Goal: Task Accomplishment & Management: Manage account settings

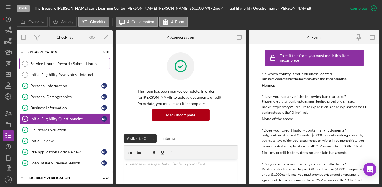
scroll to position [382, 0]
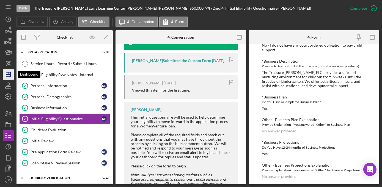
click at [7, 73] on icon "Icon/Dashboard" at bounding box center [8, 74] width 14 height 14
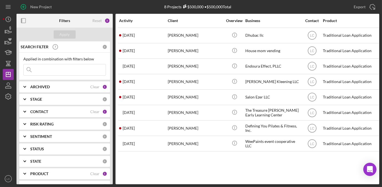
click at [26, 98] on icon "Icon/Expander" at bounding box center [25, 99] width 14 height 14
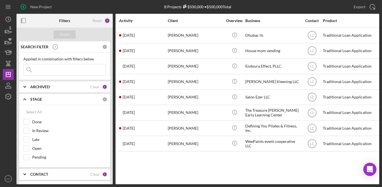
click at [26, 98] on icon "Icon/Expander" at bounding box center [25, 99] width 14 height 14
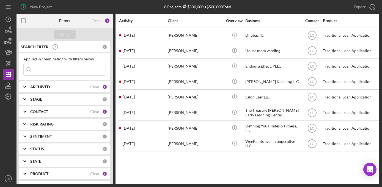
click at [29, 111] on icon "Icon/Expander" at bounding box center [25, 112] width 14 height 14
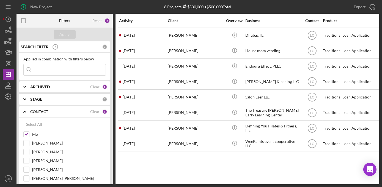
click at [29, 111] on icon "Icon/Expander" at bounding box center [25, 112] width 14 height 14
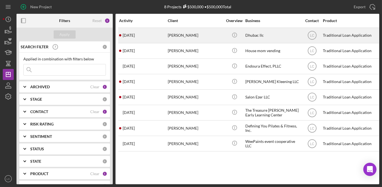
click at [147, 36] on div "[DATE] [PERSON_NAME]" at bounding box center [143, 35] width 48 height 15
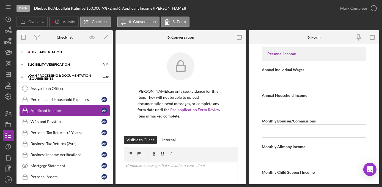
click at [20, 51] on icon "Icon/Expander" at bounding box center [22, 52] width 11 height 11
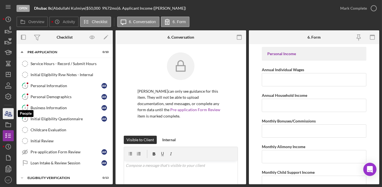
click at [12, 110] on icon "button" at bounding box center [8, 114] width 14 height 14
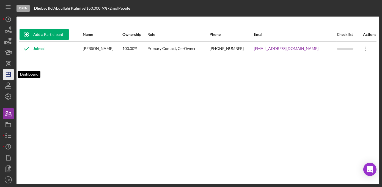
click at [6, 75] on polygon "button" at bounding box center [8, 74] width 4 height 4
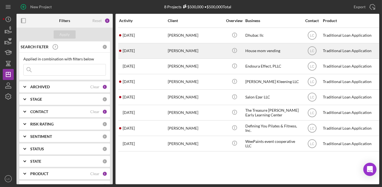
click at [143, 47] on div "[DATE] [PERSON_NAME]" at bounding box center [143, 50] width 48 height 15
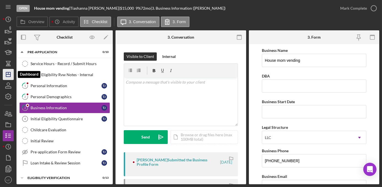
click at [8, 74] on line "button" at bounding box center [8, 74] width 4 height 0
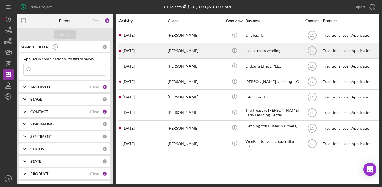
click at [184, 54] on div "[PERSON_NAME]" at bounding box center [195, 50] width 55 height 15
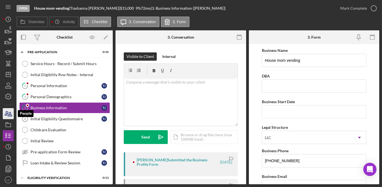
click at [5, 114] on icon "button" at bounding box center [6, 113] width 3 height 4
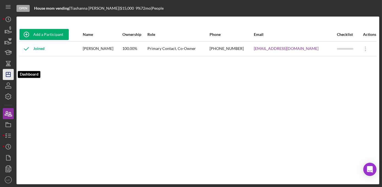
click at [7, 76] on icon "Icon/Dashboard" at bounding box center [8, 74] width 14 height 14
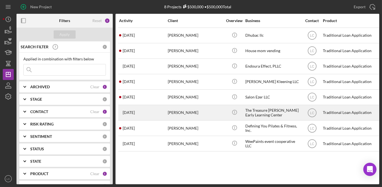
click at [195, 117] on div "[PERSON_NAME]" at bounding box center [195, 112] width 55 height 15
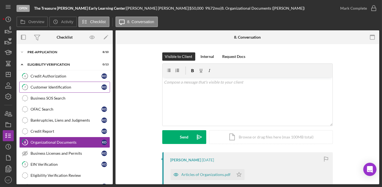
click at [41, 85] on div "Customer Identification" at bounding box center [66, 87] width 71 height 4
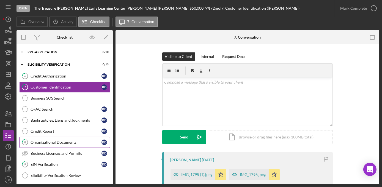
click at [42, 143] on div "Organizational Documents" at bounding box center [66, 142] width 71 height 4
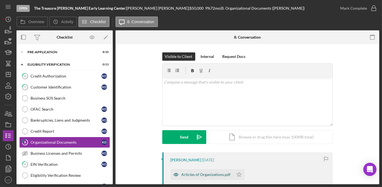
click at [192, 170] on div "Articles of Organizations.pdf" at bounding box center [202, 174] width 63 height 11
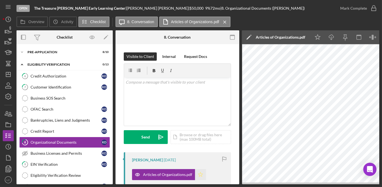
click at [201, 176] on polygon "button" at bounding box center [200, 174] width 5 height 4
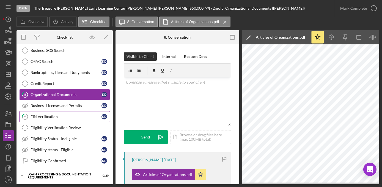
scroll to position [50, 0]
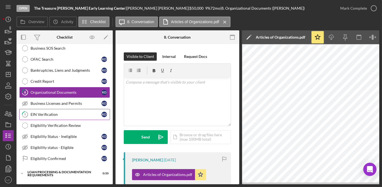
click at [53, 114] on div "EIN Verification" at bounding box center [66, 114] width 71 height 4
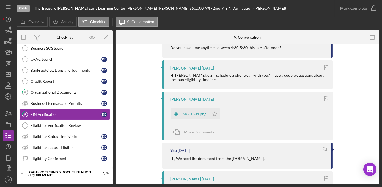
scroll to position [200, 0]
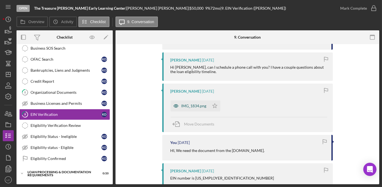
click at [193, 107] on div "IMG_1834.png" at bounding box center [194, 106] width 25 height 4
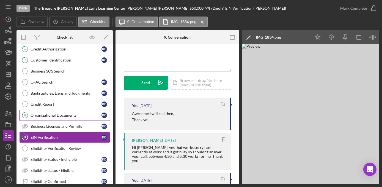
scroll to position [0, 0]
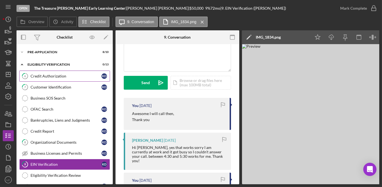
click at [51, 78] on div "Credit Authorization" at bounding box center [66, 76] width 71 height 4
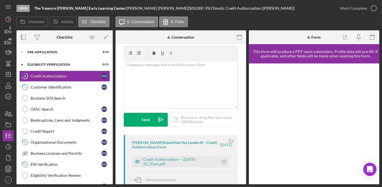
scroll to position [25, 0]
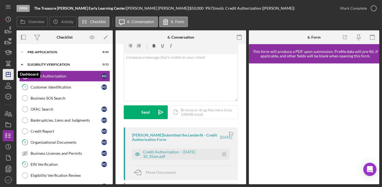
click at [6, 76] on polygon "button" at bounding box center [8, 74] width 4 height 4
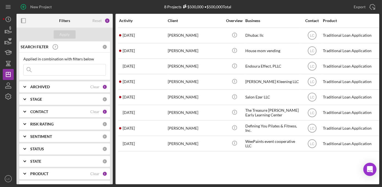
click at [35, 113] on b "CONTACT" at bounding box center [39, 111] width 18 height 4
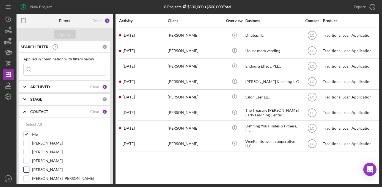
click at [31, 168] on div "[PERSON_NAME]" at bounding box center [64, 170] width 83 height 9
click at [26, 168] on input "[PERSON_NAME]" at bounding box center [27, 170] width 6 height 6
checkbox input "true"
click at [70, 34] on button "Apply" at bounding box center [65, 34] width 22 height 8
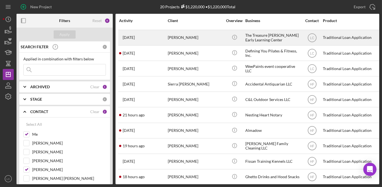
scroll to position [100, 0]
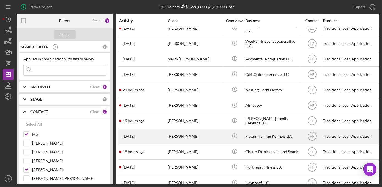
click at [274, 136] on div "Fissan Training Kennels LLC" at bounding box center [273, 136] width 55 height 15
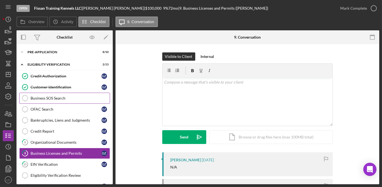
click at [34, 97] on div "Business SOS Search" at bounding box center [70, 98] width 79 height 4
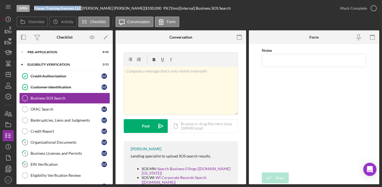
drag, startPoint x: 81, startPoint y: 8, endPoint x: 34, endPoint y: 9, distance: 47.1
click at [34, 9] on div "Open Fissan Training Kennels LLC | [PERSON_NAME] | $100,000 $100,000 9 % 72 mo …" at bounding box center [176, 8] width 319 height 17
copy b "Fissan Training Kennels LLC"
click at [85, 47] on div "Icon/Expander Pre-Application 8 / 10" at bounding box center [65, 52] width 96 height 11
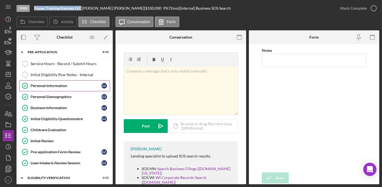
click at [55, 86] on div "Personal Information" at bounding box center [66, 85] width 71 height 4
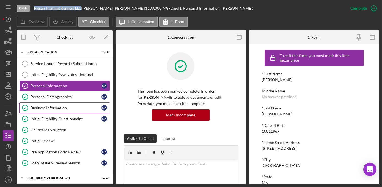
click at [51, 106] on div "Business Information" at bounding box center [66, 107] width 71 height 4
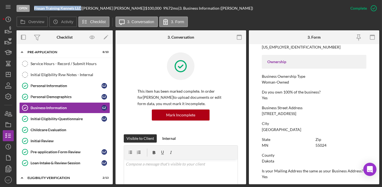
scroll to position [175, 0]
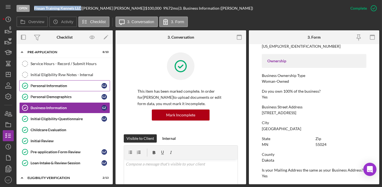
click at [49, 83] on div "Personal Information" at bounding box center [66, 85] width 71 height 4
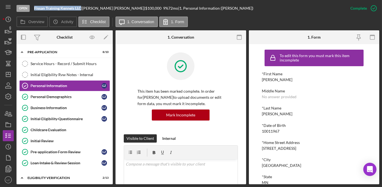
scroll to position [25, 0]
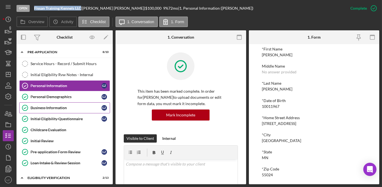
click at [58, 104] on link "Business Information Business Information G Z" at bounding box center [64, 107] width 91 height 11
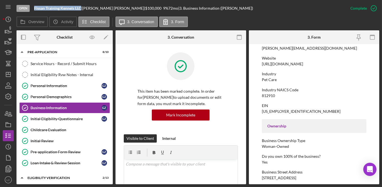
scroll to position [150, 0]
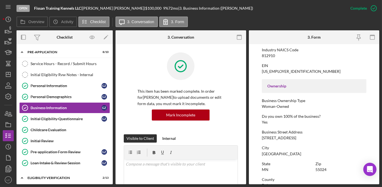
click at [0, 102] on html "Open Fissan Training Kennels LLC | [PERSON_NAME] | $100,000 $100,000 9 % 72 mo …" at bounding box center [191, 93] width 382 height 187
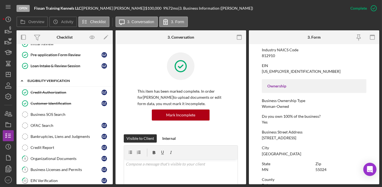
scroll to position [100, 0]
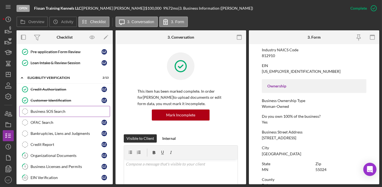
click at [51, 109] on div "Business SOS Search" at bounding box center [70, 111] width 79 height 4
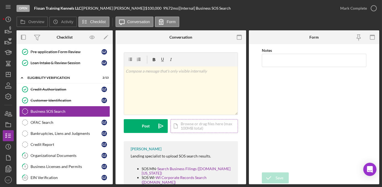
click at [200, 127] on div "Icon/Document Browse or drag files here (max 100MB total) Tap to choose files o…" at bounding box center [204, 126] width 67 height 14
click at [177, 92] on div "v Color teal Color pink Remove color Add row above Add row below Add column bef…" at bounding box center [181, 90] width 114 height 48
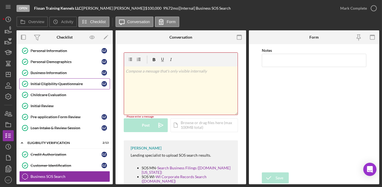
scroll to position [75, 0]
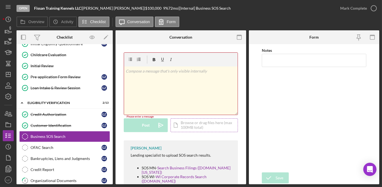
click at [176, 122] on div "Icon/Document Browse or drag files here (max 100MB total) Tap to choose files o…" at bounding box center [204, 125] width 67 height 14
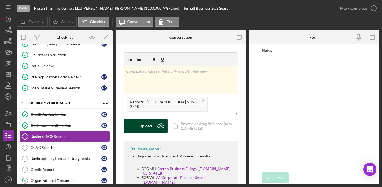
click at [149, 130] on div "Upload" at bounding box center [146, 126] width 12 height 14
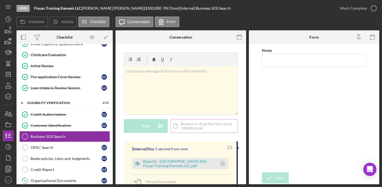
click at [192, 127] on div "Icon/Document Browse or drag files here (max 100MB total) Tap to choose files o…" at bounding box center [204, 126] width 67 height 14
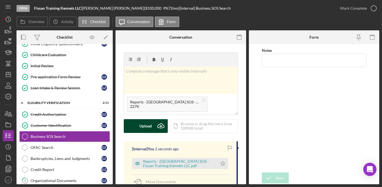
click at [140, 126] on div "Upload" at bounding box center [146, 126] width 12 height 14
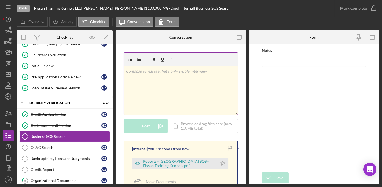
click at [140, 98] on div "v Color teal Color pink Remove color Add row above Add row below Add column bef…" at bounding box center [181, 90] width 114 height 48
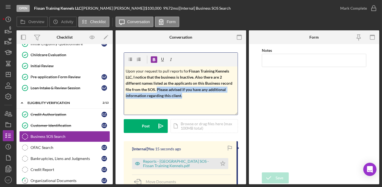
drag, startPoint x: 200, startPoint y: 97, endPoint x: 170, endPoint y: 89, distance: 31.5
click at [170, 89] on p "Upon your request to pull reports for Fissan Training Kennels LLC, I notice tha…" at bounding box center [181, 83] width 110 height 31
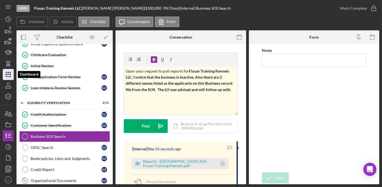
click at [8, 76] on polygon "button" at bounding box center [8, 74] width 4 height 4
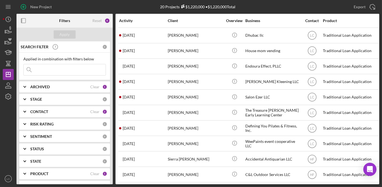
click at [8, 108] on div at bounding box center [8, 137] width 11 height 71
click at [44, 108] on div "CONTACT Clear 2" at bounding box center [68, 111] width 77 height 11
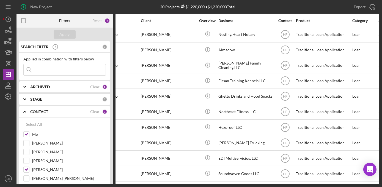
scroll to position [157, 0]
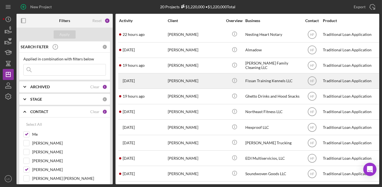
click at [134, 78] on time "[DATE]" at bounding box center [129, 80] width 12 height 4
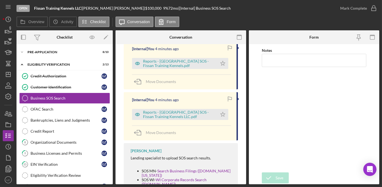
scroll to position [119, 0]
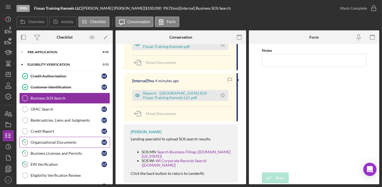
click at [41, 142] on div "Organizational Documents" at bounding box center [66, 142] width 71 height 4
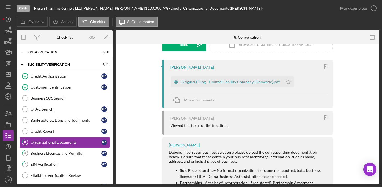
scroll to position [100, 0]
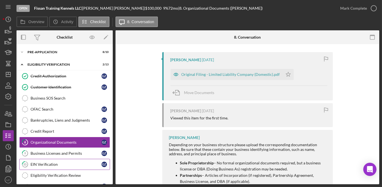
click at [42, 165] on div "EIN Verification" at bounding box center [66, 164] width 71 height 4
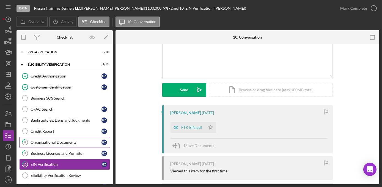
scroll to position [50, 0]
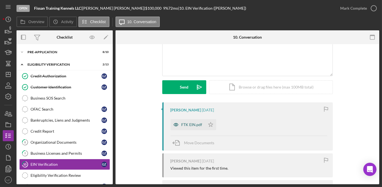
click at [193, 120] on div "FTK EIN.pdf" at bounding box center [188, 124] width 35 height 11
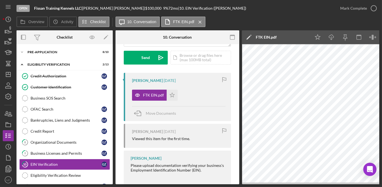
scroll to position [76, 0]
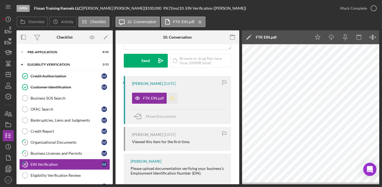
click at [172, 97] on icon "Icon/Star" at bounding box center [172, 98] width 11 height 11
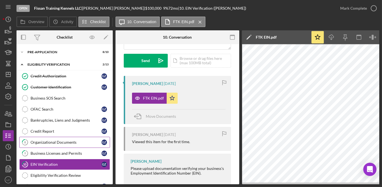
click at [64, 142] on div "Organizational Documents" at bounding box center [66, 142] width 71 height 4
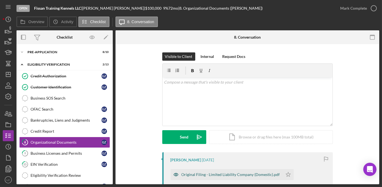
click at [246, 175] on div "Original Filing - Limited Liability Company (Domestic).pdf" at bounding box center [231, 174] width 99 height 4
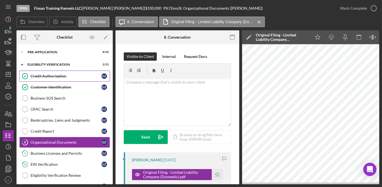
click at [48, 78] on link "Credit Authorization Credit Authorization G Z" at bounding box center [64, 75] width 91 height 11
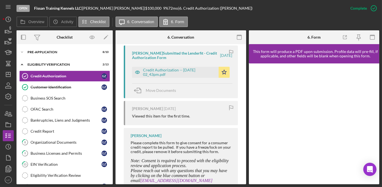
scroll to position [200, 0]
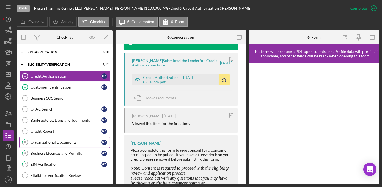
click at [45, 143] on link "8 Organizational Documents G Z" at bounding box center [64, 142] width 91 height 11
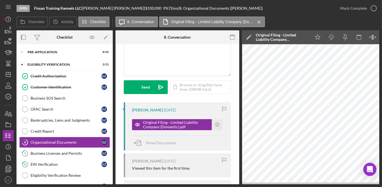
scroll to position [75, 0]
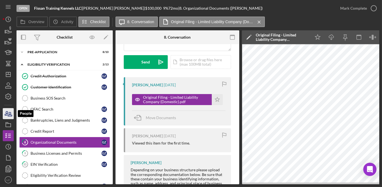
click at [9, 114] on icon "button" at bounding box center [8, 114] width 14 height 14
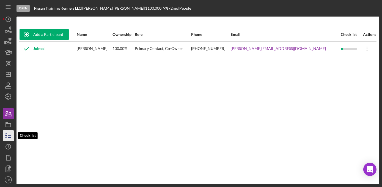
click at [7, 137] on icon "button" at bounding box center [8, 136] width 14 height 14
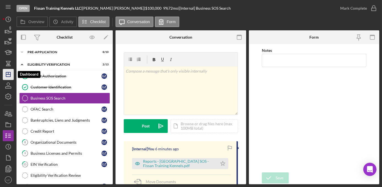
click at [4, 75] on icon "Icon/Dashboard" at bounding box center [8, 74] width 14 height 14
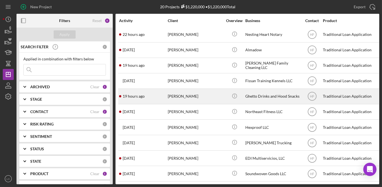
scroll to position [132, 0]
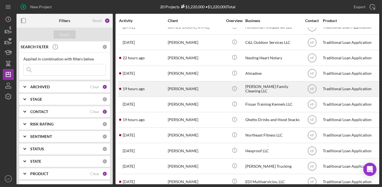
click at [269, 88] on div "[PERSON_NAME] Family Cleaning LLC" at bounding box center [273, 88] width 55 height 15
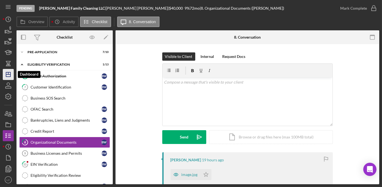
click at [10, 75] on icon "Icon/Dashboard" at bounding box center [8, 74] width 14 height 14
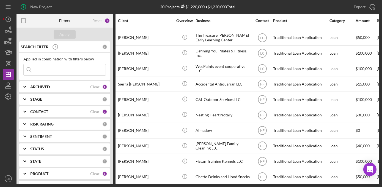
scroll to position [75, 0]
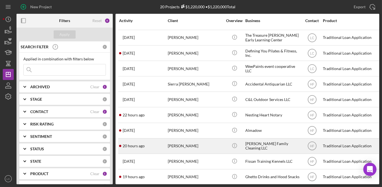
click at [182, 146] on div "[PERSON_NAME]" at bounding box center [195, 145] width 55 height 15
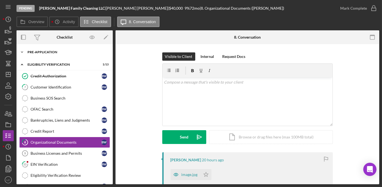
click at [22, 52] on icon "Icon/Expander" at bounding box center [22, 52] width 11 height 11
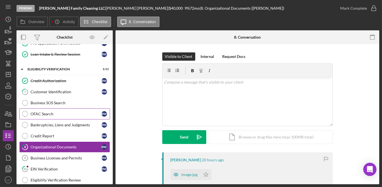
scroll to position [125, 0]
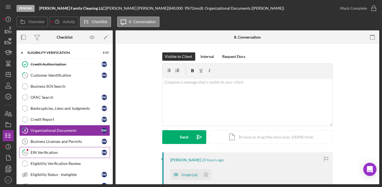
click at [60, 147] on link "10 EIN Verification B W" at bounding box center [64, 152] width 91 height 11
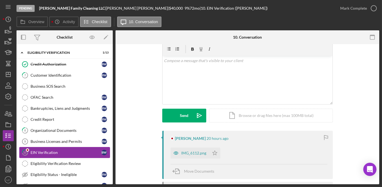
scroll to position [50, 0]
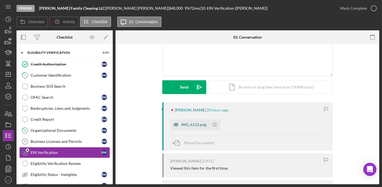
click at [194, 126] on div "IMG_6112.png" at bounding box center [190, 124] width 39 height 11
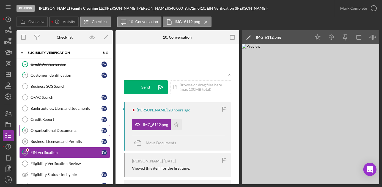
click at [46, 129] on div "Organizational Documents" at bounding box center [66, 130] width 71 height 4
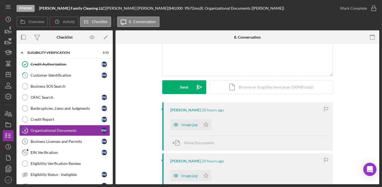
scroll to position [100, 0]
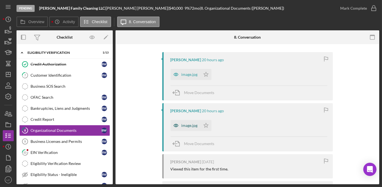
click at [188, 126] on div "image.jpg" at bounding box center [190, 125] width 16 height 4
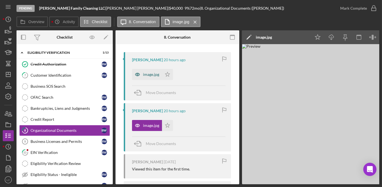
click at [153, 75] on div "image.jpg" at bounding box center [151, 74] width 16 height 4
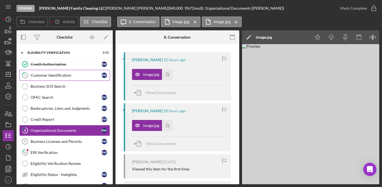
click at [41, 77] on link "7 Customer Identification B W" at bounding box center [64, 75] width 91 height 11
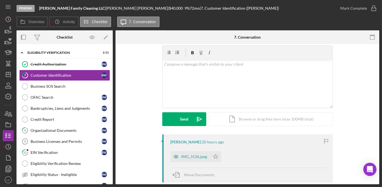
scroll to position [25, 0]
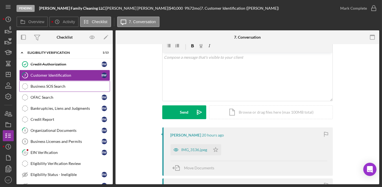
click at [52, 88] on link "Business SOS Search Business SOS Search" at bounding box center [64, 86] width 91 height 11
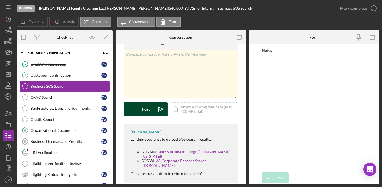
scroll to position [17, 0]
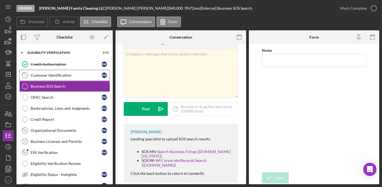
click at [63, 75] on link "7 Customer Identification B W" at bounding box center [64, 75] width 91 height 11
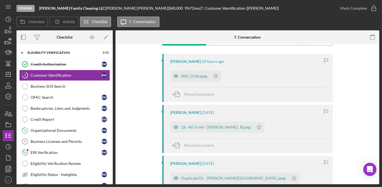
scroll to position [100, 0]
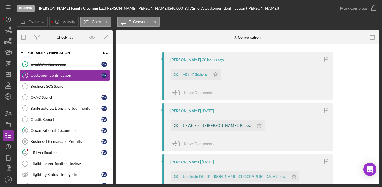
click at [214, 126] on div "DL- AK Front - [PERSON_NAME] , B.jpeg" at bounding box center [216, 125] width 69 height 4
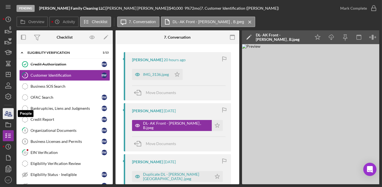
click at [12, 116] on icon "button" at bounding box center [10, 114] width 4 height 4
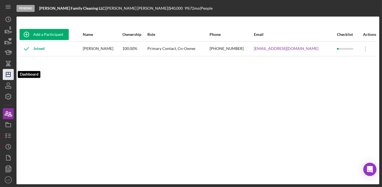
click at [9, 76] on icon "Icon/Dashboard" at bounding box center [8, 74] width 14 height 14
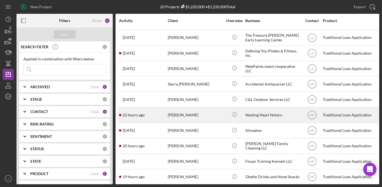
scroll to position [125, 0]
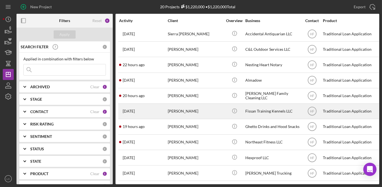
click at [256, 114] on div "Fissan Training Kennels LLC" at bounding box center [273, 111] width 55 height 15
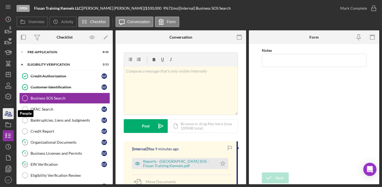
click at [7, 116] on icon "button" at bounding box center [8, 114] width 14 height 14
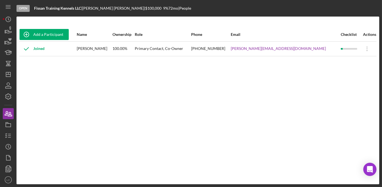
click at [74, 86] on div "Add a Participant Name Ownership Role Phone Email Checklist Actions Joined [PER…" at bounding box center [198, 100] width 363 height 145
click at [9, 138] on icon "button" at bounding box center [8, 136] width 14 height 14
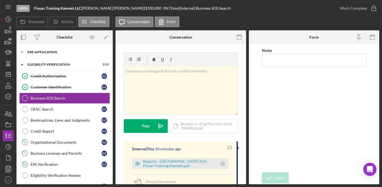
click at [23, 50] on icon "Icon/Expander" at bounding box center [22, 52] width 11 height 11
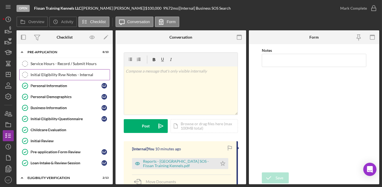
click at [70, 74] on div "Initial Eligibility Rvw Notes - Internal" at bounding box center [70, 74] width 79 height 4
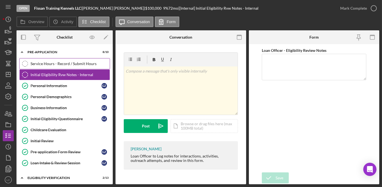
click at [69, 64] on div "Service Hours - Record / Submit Hours" at bounding box center [70, 63] width 79 height 4
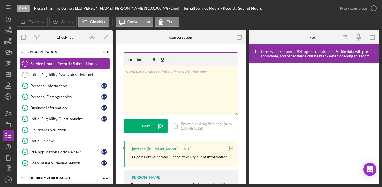
click at [156, 75] on div "v Color teal Color pink Remove color Add row above Add row below Add column bef…" at bounding box center [181, 90] width 114 height 48
drag, startPoint x: 208, startPoint y: 77, endPoint x: 119, endPoint y: 70, distance: 89.8
click at [119, 70] on div "v Color teal Color pink Remove color Add row above Add row below Add column bef…" at bounding box center [181, 151] width 131 height 214
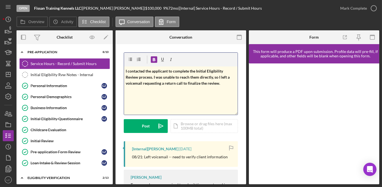
click at [189, 70] on strong "I contacted the applicant to complete the Initial Eligibility Review process. I…" at bounding box center [178, 77] width 105 height 17
drag, startPoint x: 224, startPoint y: 70, endPoint x: 212, endPoint y: 72, distance: 12.0
click at [212, 72] on p "I contacted the applicant to complete/Finalize the Initial Eligibility Review p…" at bounding box center [181, 77] width 110 height 18
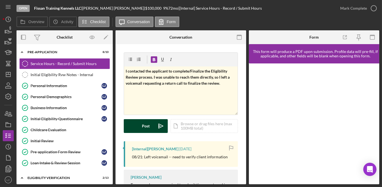
click at [146, 126] on div "Post" at bounding box center [146, 126] width 8 height 14
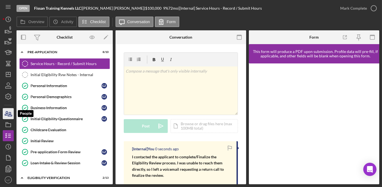
click at [8, 112] on icon "button" at bounding box center [8, 114] width 14 height 14
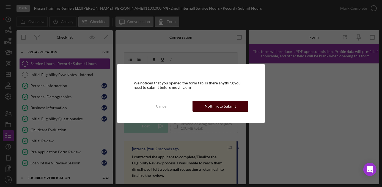
click at [223, 110] on div "Nothing to Submit" at bounding box center [220, 105] width 31 height 11
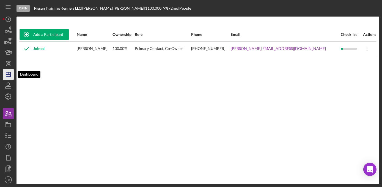
click at [7, 76] on icon "Icon/Dashboard" at bounding box center [8, 74] width 14 height 14
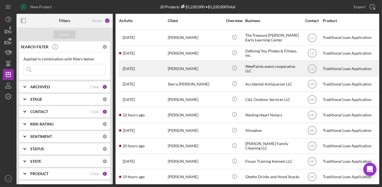
scroll to position [125, 0]
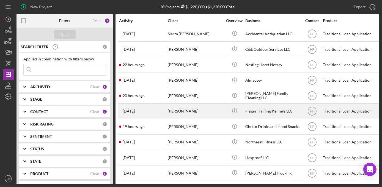
click at [250, 116] on div "Fissan Training Kennels LLC" at bounding box center [273, 111] width 55 height 15
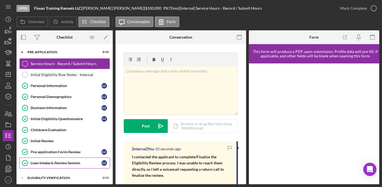
click at [51, 161] on div "Loan Intake & Review Session" at bounding box center [66, 162] width 71 height 4
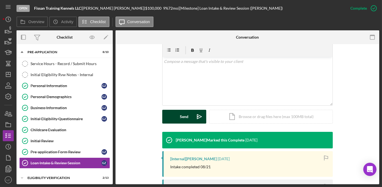
scroll to position [25, 0]
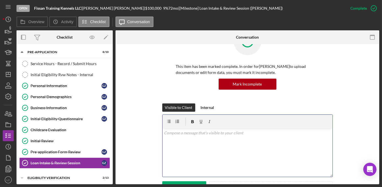
click at [168, 134] on p at bounding box center [247, 133] width 167 height 6
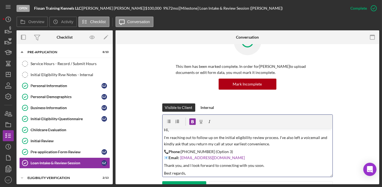
scroll to position [0, 0]
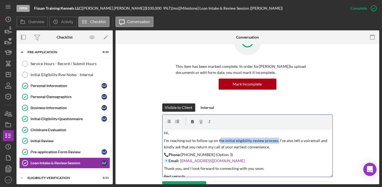
drag, startPoint x: 275, startPoint y: 140, endPoint x: 218, endPoint y: 140, distance: 57.5
click at [218, 140] on p "I'm reaching out to follow up on the initial eligibility review process. I’ve a…" at bounding box center [247, 143] width 167 height 12
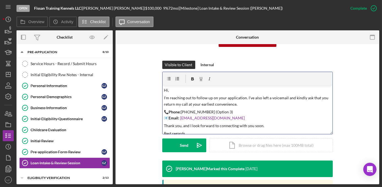
scroll to position [75, 0]
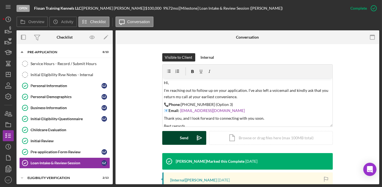
click at [178, 137] on button "Send Icon/icon-invite-send" at bounding box center [184, 138] width 44 height 14
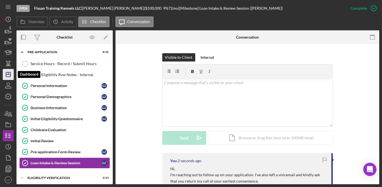
click at [7, 75] on icon "Icon/Dashboard" at bounding box center [8, 74] width 14 height 14
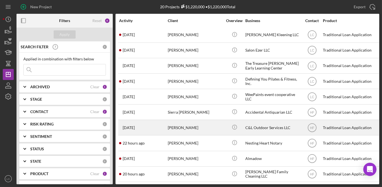
scroll to position [75, 0]
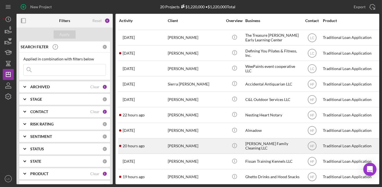
click at [265, 149] on div "[PERSON_NAME] Family Cleaning LLC" at bounding box center [273, 145] width 55 height 15
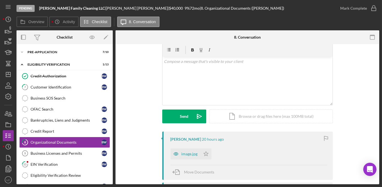
scroll to position [50, 0]
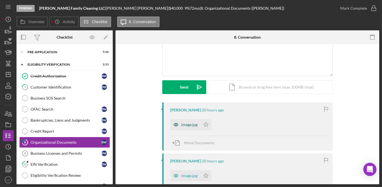
click at [194, 126] on div "image.jpg" at bounding box center [190, 124] width 16 height 4
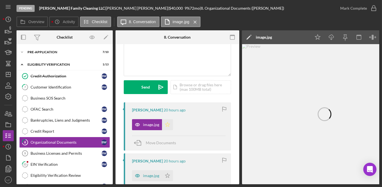
click at [167, 127] on icon "Icon/Star" at bounding box center [167, 124] width 11 height 11
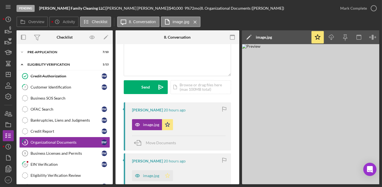
click at [167, 176] on icon "Icon/Star" at bounding box center [167, 175] width 11 height 11
click at [50, 77] on div "Credit Authorization" at bounding box center [66, 76] width 71 height 4
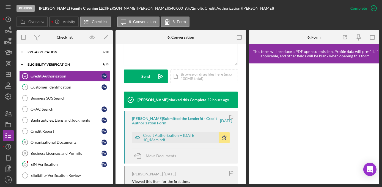
scroll to position [150, 0]
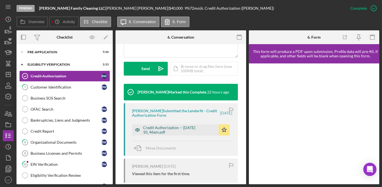
click at [183, 132] on div "Credit Authorization -- [DATE] 10_46am.pdf" at bounding box center [179, 129] width 73 height 9
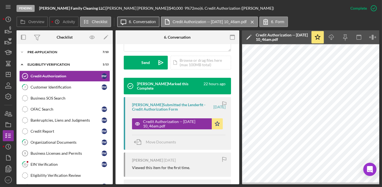
click at [126, 23] on icon "Icon/Message" at bounding box center [124, 22] width 14 height 14
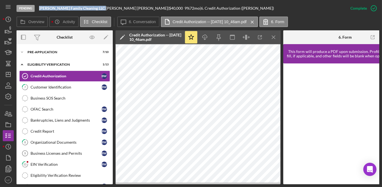
drag, startPoint x: 101, startPoint y: 10, endPoint x: 40, endPoint y: 9, distance: 61.1
click at [40, 9] on div "[PERSON_NAME] Family Cleaning LLC |" at bounding box center [72, 8] width 67 height 4
copy div "[PERSON_NAME] Family Cleaning LLC"
click at [20, 51] on icon "Icon/Expander" at bounding box center [22, 52] width 11 height 11
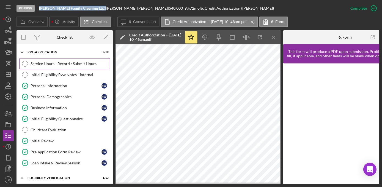
click at [42, 66] on link "Service Hours - Record / Submit Hours Service Hours - Record / Submit Hours" at bounding box center [64, 63] width 91 height 11
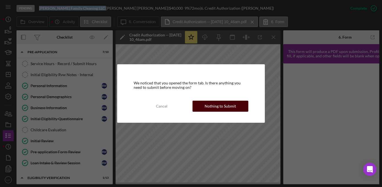
click at [221, 107] on div "Nothing to Submit" at bounding box center [220, 105] width 31 height 11
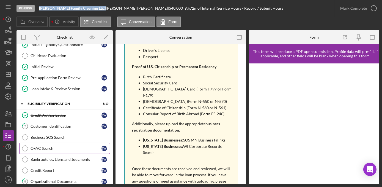
scroll to position [75, 0]
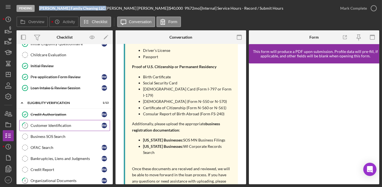
click at [55, 123] on div "Customer Identification" at bounding box center [66, 125] width 71 height 4
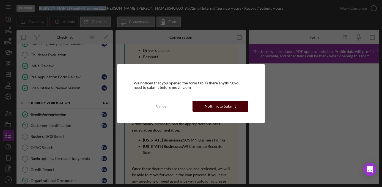
click at [220, 107] on div "Nothing to Submit" at bounding box center [220, 105] width 31 height 11
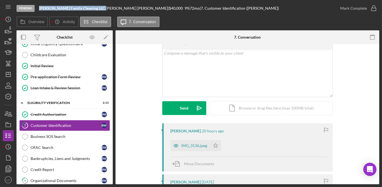
scroll to position [50, 0]
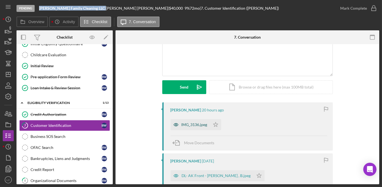
click at [186, 125] on div "IMG_3136.jpeg" at bounding box center [195, 124] width 26 height 4
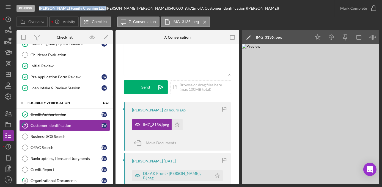
scroll to position [100, 0]
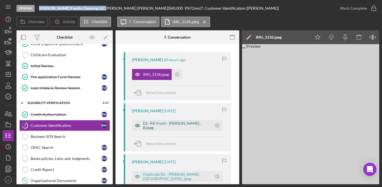
click at [164, 124] on div "DL- AK Front - [PERSON_NAME] , B.jpeg" at bounding box center [176, 125] width 66 height 9
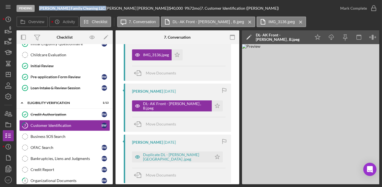
scroll to position [150, 0]
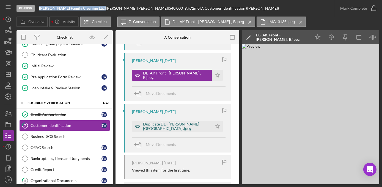
click at [166, 127] on div "Duplicate DL - [PERSON_NAME][GEOGRAPHIC_DATA] .jpeg" at bounding box center [176, 126] width 66 height 9
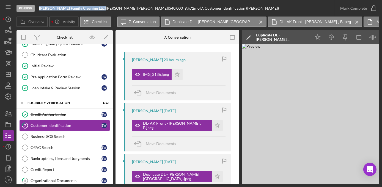
scroll to position [25, 0]
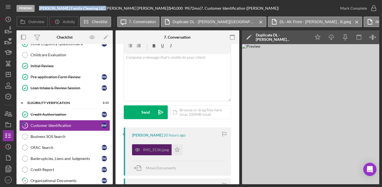
click at [153, 149] on div "IMG_3136.jpeg" at bounding box center [156, 149] width 26 height 4
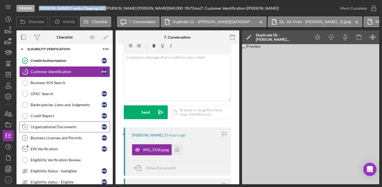
scroll to position [150, 0]
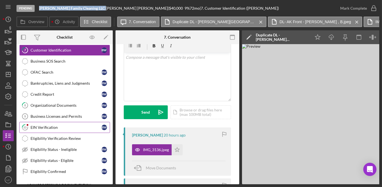
click at [62, 125] on div "EIN Verification" at bounding box center [66, 127] width 71 height 4
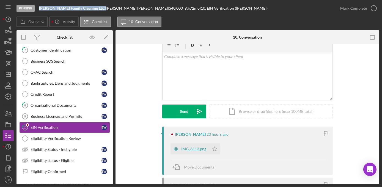
scroll to position [50, 0]
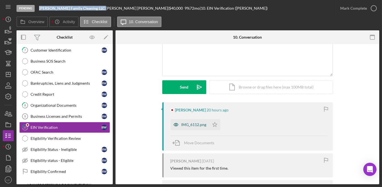
click at [193, 124] on div "IMG_6112.png" at bounding box center [194, 124] width 25 height 4
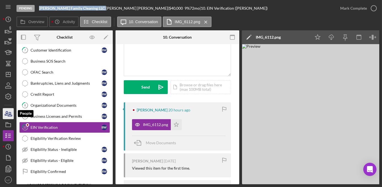
click at [5, 116] on icon "button" at bounding box center [8, 114] width 14 height 14
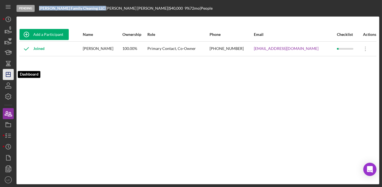
click at [6, 77] on polygon "button" at bounding box center [8, 74] width 4 height 4
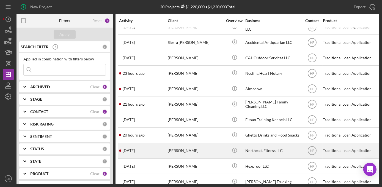
scroll to position [125, 0]
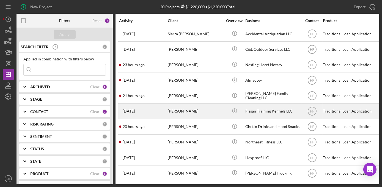
click at [263, 108] on div "Fissan Training Kennels LLC" at bounding box center [273, 111] width 55 height 15
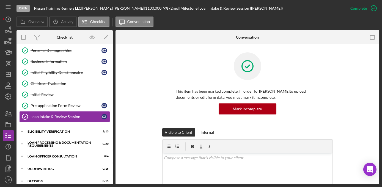
scroll to position [47, 0]
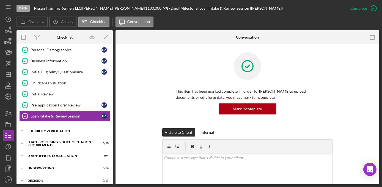
click at [22, 128] on icon "Icon/Expander" at bounding box center [22, 130] width 11 height 11
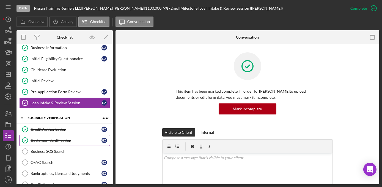
scroll to position [72, 0]
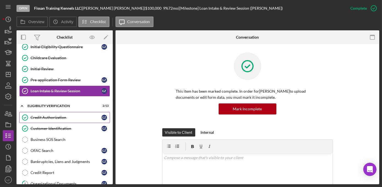
click at [55, 113] on link "Credit Authorization Credit Authorization G Z" at bounding box center [64, 117] width 91 height 11
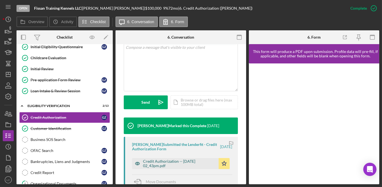
scroll to position [125, 0]
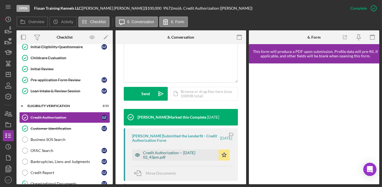
click at [159, 157] on div "Credit Authorization -- [DATE] 02_43pm.pdf" at bounding box center [179, 154] width 73 height 9
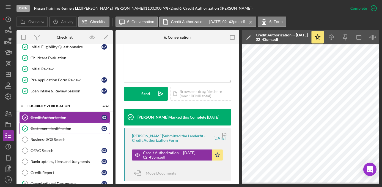
click at [81, 123] on link "Customer Identification Customer Identification G Z" at bounding box center [64, 128] width 91 height 11
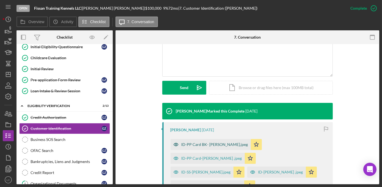
click at [210, 142] on div "ID-PP Card BK- [PERSON_NAME].jpeg" at bounding box center [215, 144] width 67 height 4
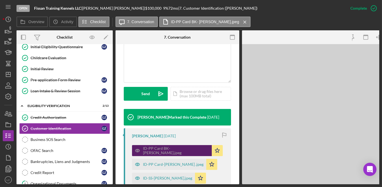
scroll to position [131, 0]
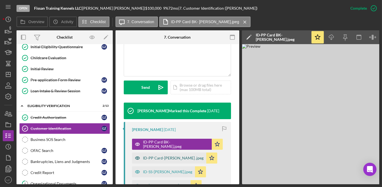
click at [173, 152] on div "ID-PP Card-[PERSON_NAME] .jpeg" at bounding box center [169, 157] width 74 height 11
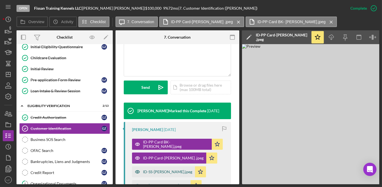
click at [160, 173] on div "ID-SS-[PERSON_NAME].jpeg" at bounding box center [167, 171] width 49 height 4
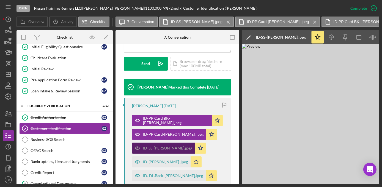
scroll to position [181, 0]
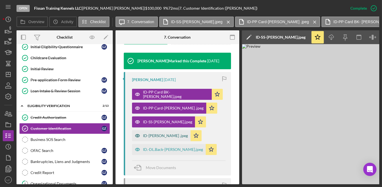
click at [155, 136] on div "ID-[PERSON_NAME] .jpeg" at bounding box center [165, 135] width 45 height 4
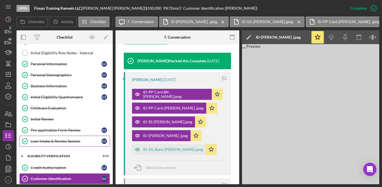
scroll to position [0, 0]
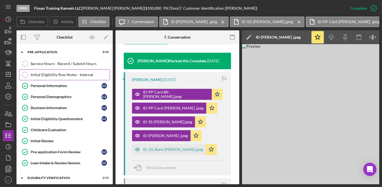
click at [51, 74] on div "Initial Eligibility Rvw Notes - Internal" at bounding box center [70, 74] width 79 height 4
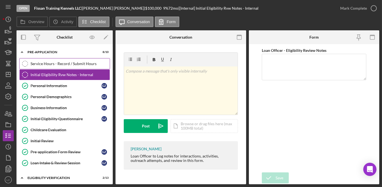
click at [50, 67] on link "Service Hours - Record / Submit Hours Service Hours - Record / Submit Hours" at bounding box center [64, 63] width 91 height 11
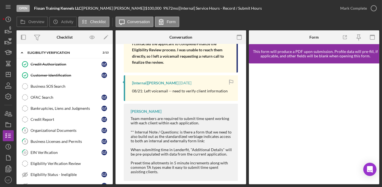
scroll to position [120, 0]
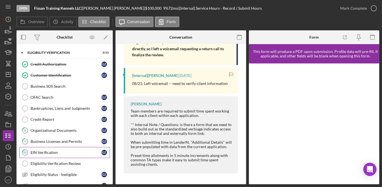
click at [53, 150] on div "EIN Verification" at bounding box center [66, 152] width 71 height 4
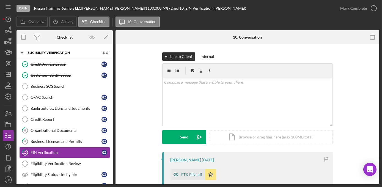
click at [182, 175] on div "FTK EIN.pdf" at bounding box center [192, 174] width 21 height 4
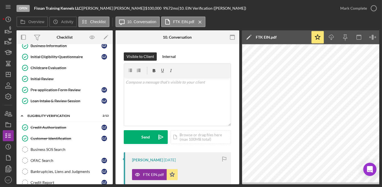
scroll to position [50, 0]
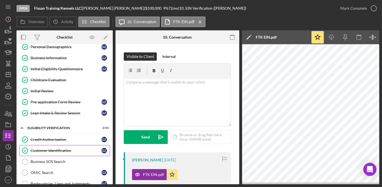
click at [59, 151] on link "Customer Identification Customer Identification G Z" at bounding box center [64, 150] width 91 height 11
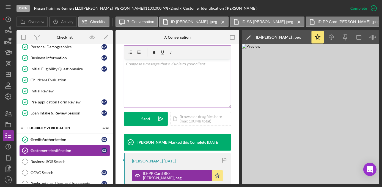
scroll to position [150, 0]
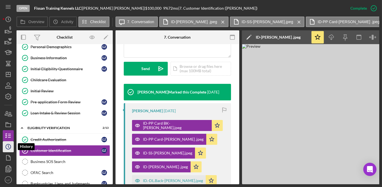
click at [9, 147] on polyline "button" at bounding box center [8, 146] width 1 height 2
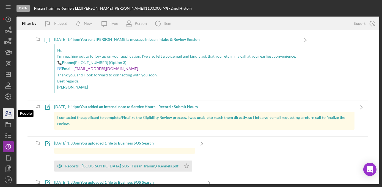
click at [6, 114] on icon "button" at bounding box center [6, 113] width 3 height 4
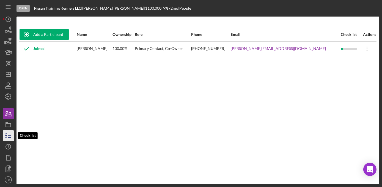
click at [7, 135] on icon "button" at bounding box center [8, 136] width 14 height 14
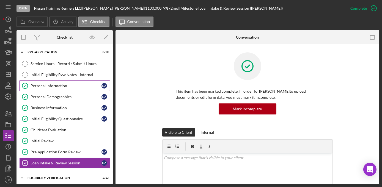
click at [50, 86] on div "Personal Information" at bounding box center [66, 85] width 71 height 4
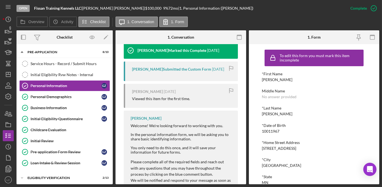
scroll to position [200, 0]
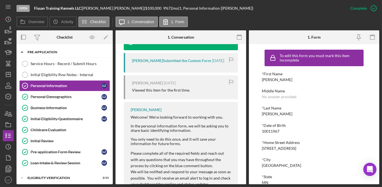
click at [64, 50] on div "Icon/Expander Pre-Application 8 / 10" at bounding box center [65, 52] width 96 height 11
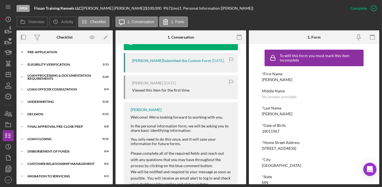
click at [20, 52] on icon "Icon/Expander" at bounding box center [22, 52] width 11 height 11
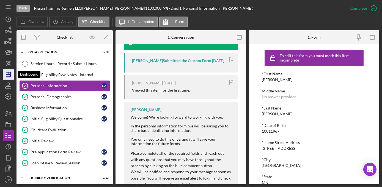
click at [7, 77] on polygon "button" at bounding box center [8, 74] width 4 height 4
